Goal: Find specific page/section: Find specific page/section

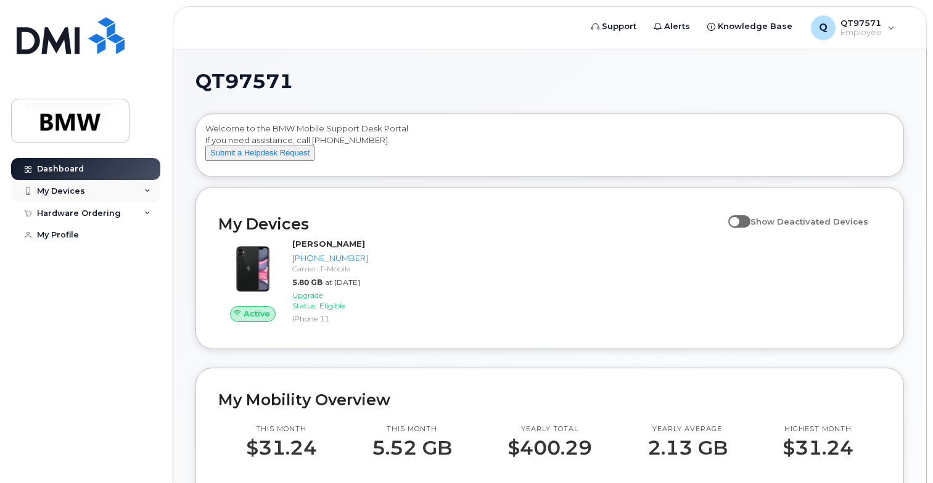
click at [148, 189] on icon at bounding box center [147, 191] width 6 height 6
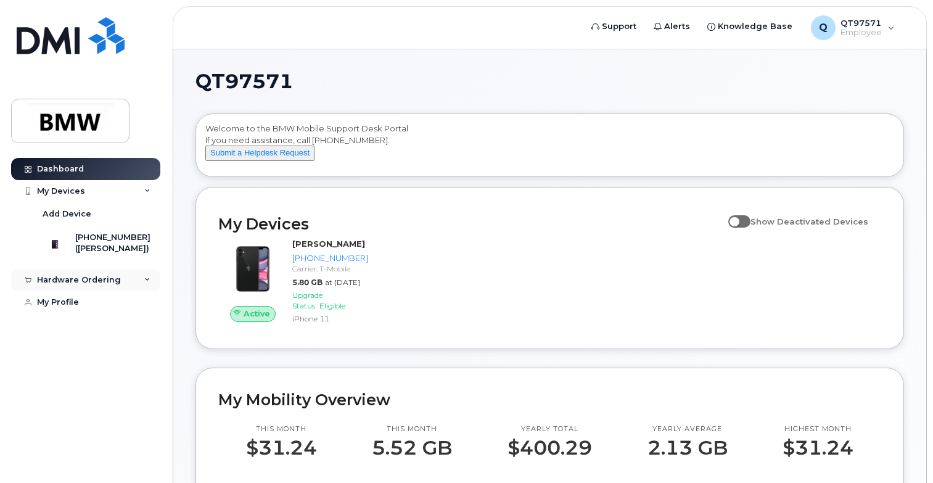
click at [146, 283] on icon at bounding box center [147, 280] width 6 height 6
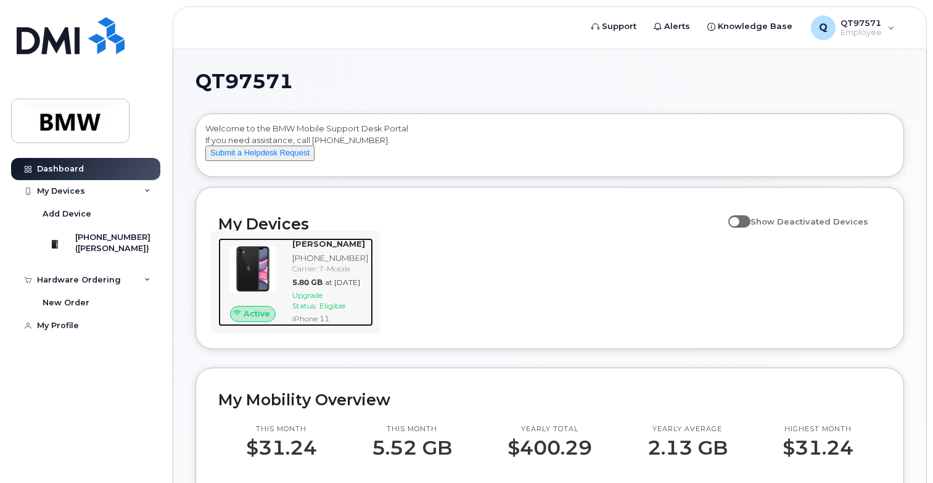
click at [341, 287] on span "at [DATE]" at bounding box center [342, 282] width 35 height 9
